Goal: Navigation & Orientation: Go to known website

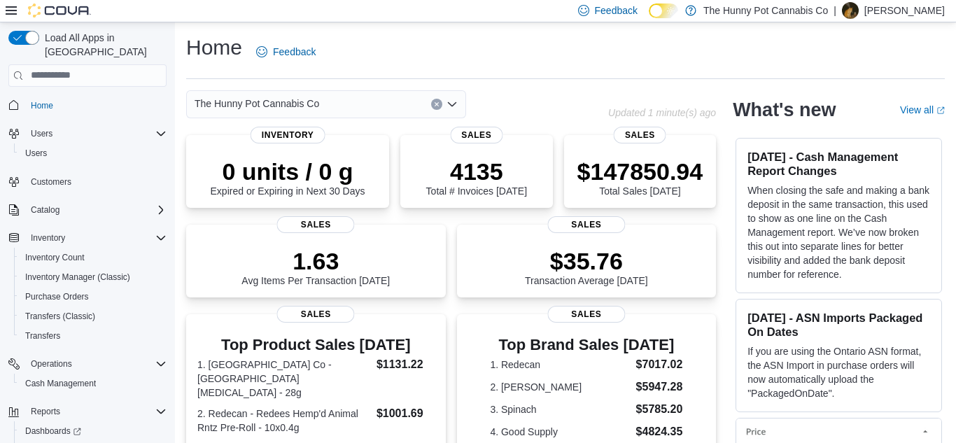
click at [900, 8] on p "Arvin Ayala" at bounding box center [904, 10] width 80 height 17
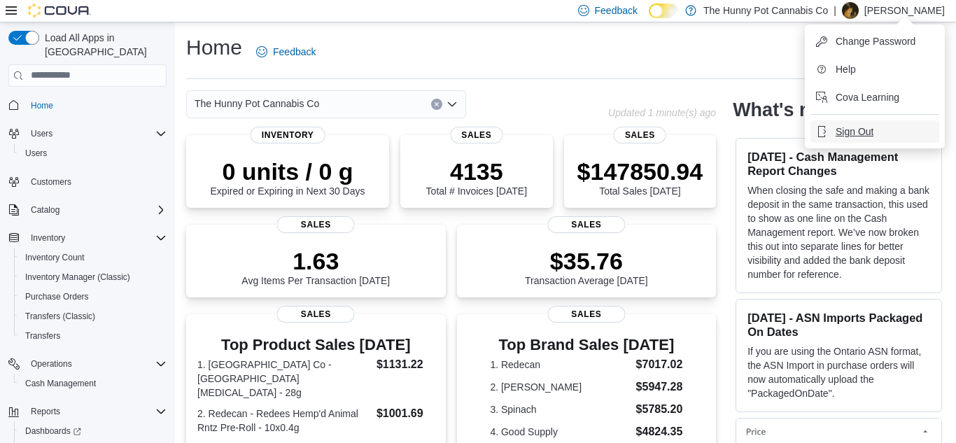
click at [839, 137] on span "Sign Out" at bounding box center [854, 132] width 38 height 14
